Goal: Find specific page/section: Find specific page/section

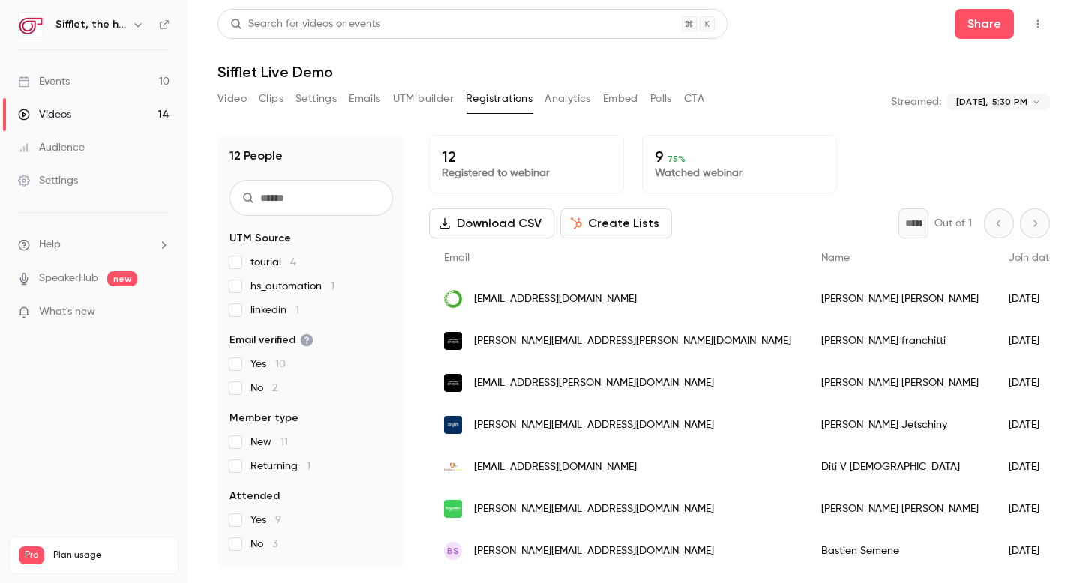
click at [122, 85] on link "Events 10" at bounding box center [93, 81] width 187 height 33
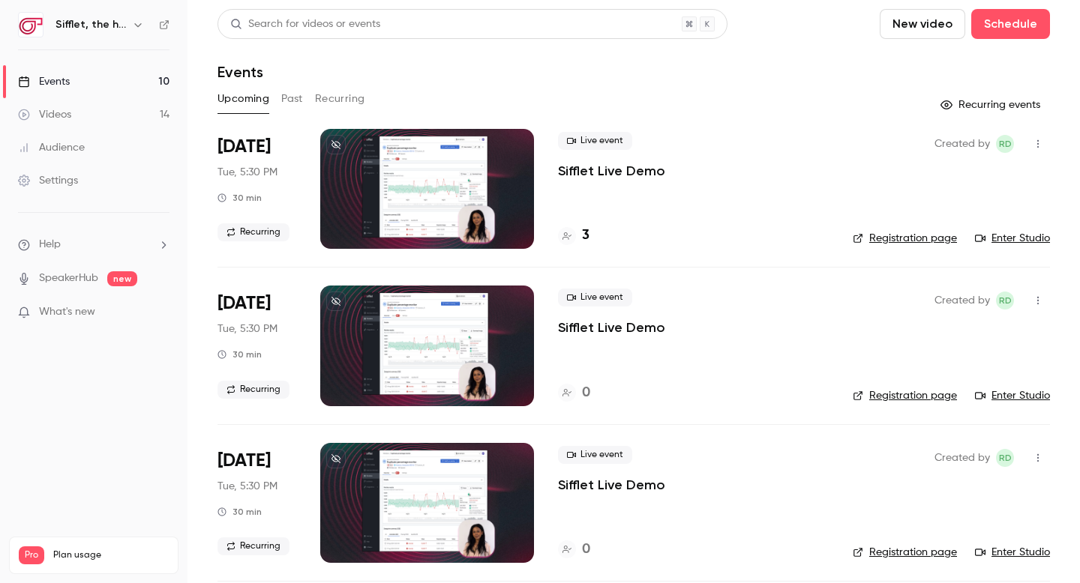
click at [583, 237] on h4 "3" at bounding box center [585, 236] width 7 height 20
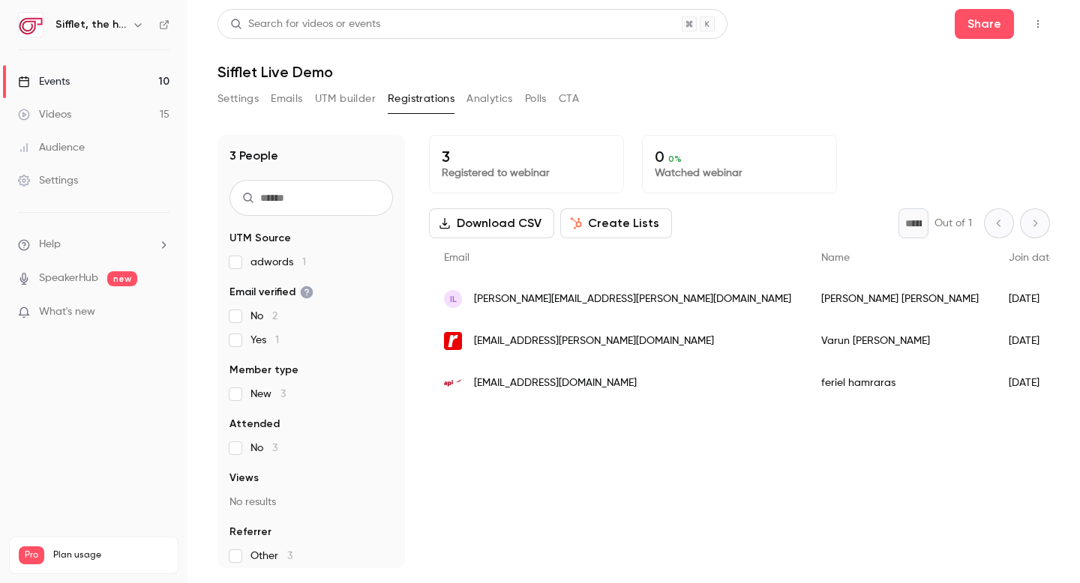
click at [82, 76] on link "Events 10" at bounding box center [93, 81] width 187 height 33
